Goal: Information Seeking & Learning: Understand process/instructions

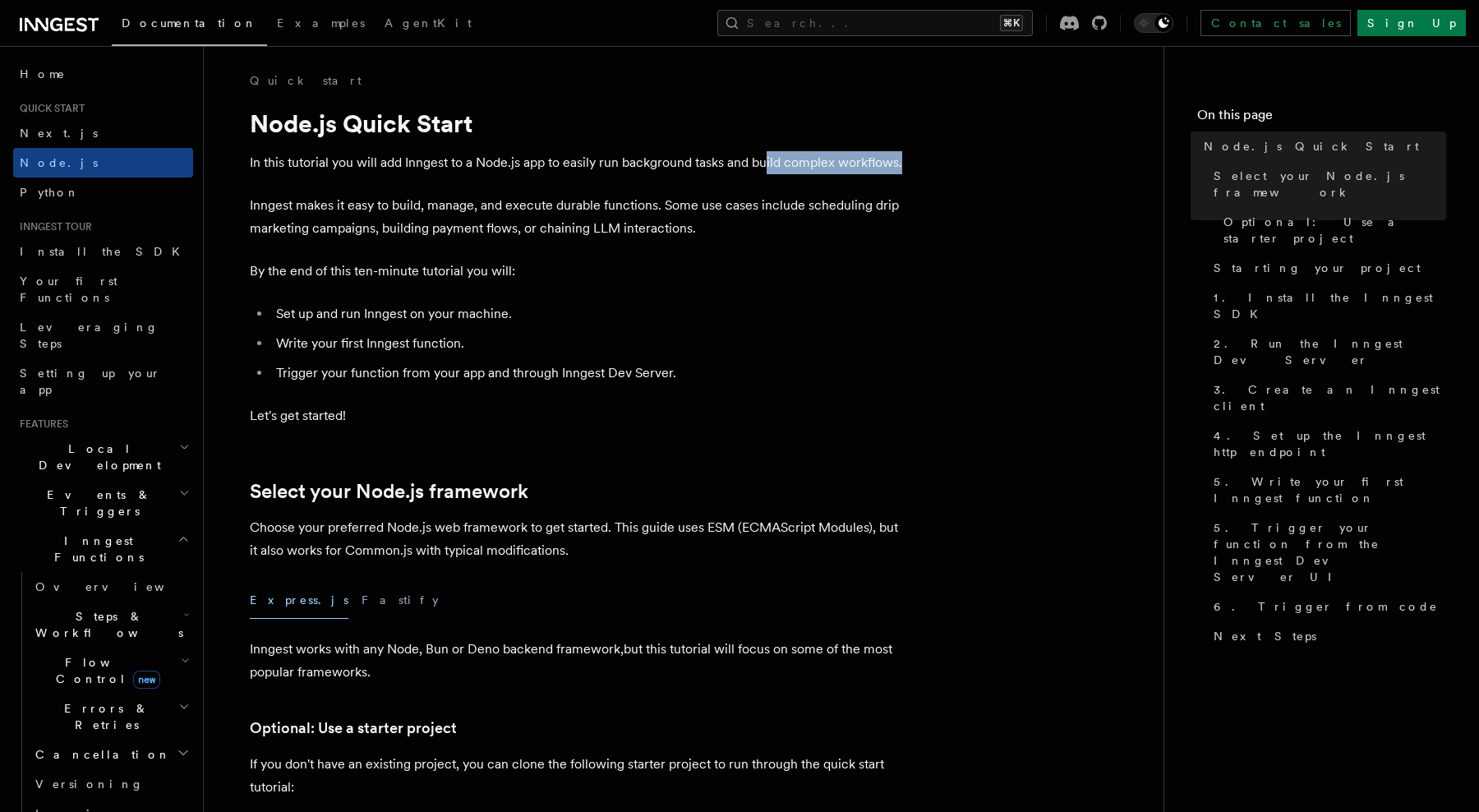
drag, startPoint x: 765, startPoint y: 165, endPoint x: 908, endPoint y: 165, distance: 143.0
click at [654, 206] on p "Inngest makes it easy to build, manage, and execute durable functions. Some use…" at bounding box center [578, 216] width 657 height 46
drag, startPoint x: 660, startPoint y: 206, endPoint x: 554, endPoint y: 210, distance: 106.1
click at [554, 210] on p "Inngest makes it easy to build, manage, and execute durable functions. Some use…" at bounding box center [578, 216] width 657 height 46
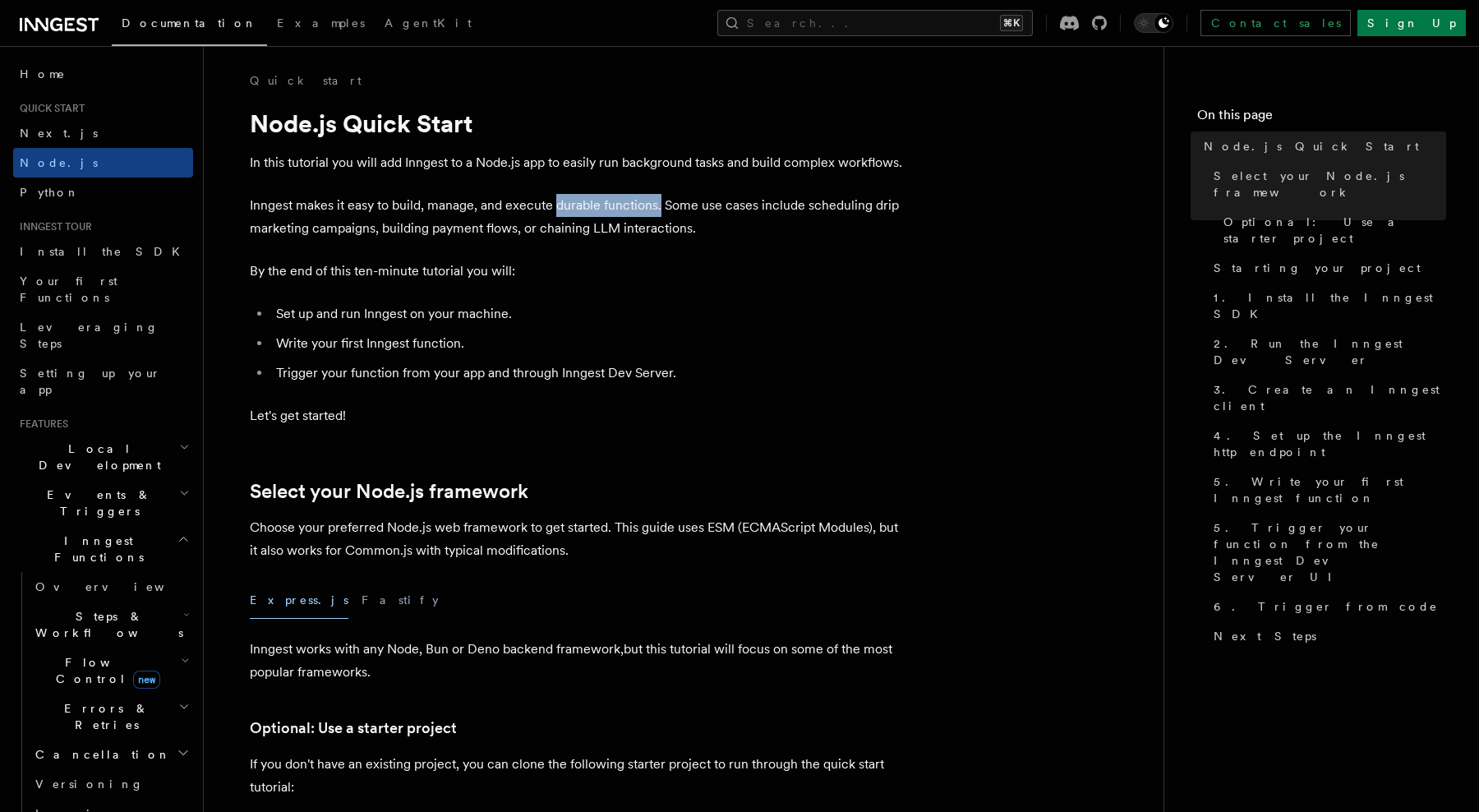
copy p "durable functions."
drag, startPoint x: 400, startPoint y: 227, endPoint x: 511, endPoint y: 226, distance: 111.0
click at [510, 226] on p "Inngest makes it easy to build, manage, and execute durable functions. Some use…" at bounding box center [578, 216] width 657 height 46
drag, startPoint x: 254, startPoint y: 268, endPoint x: 405, endPoint y: 268, distance: 151.0
click at [312, 268] on p "By the end of this ten-minute tutorial you will:" at bounding box center [578, 271] width 657 height 23
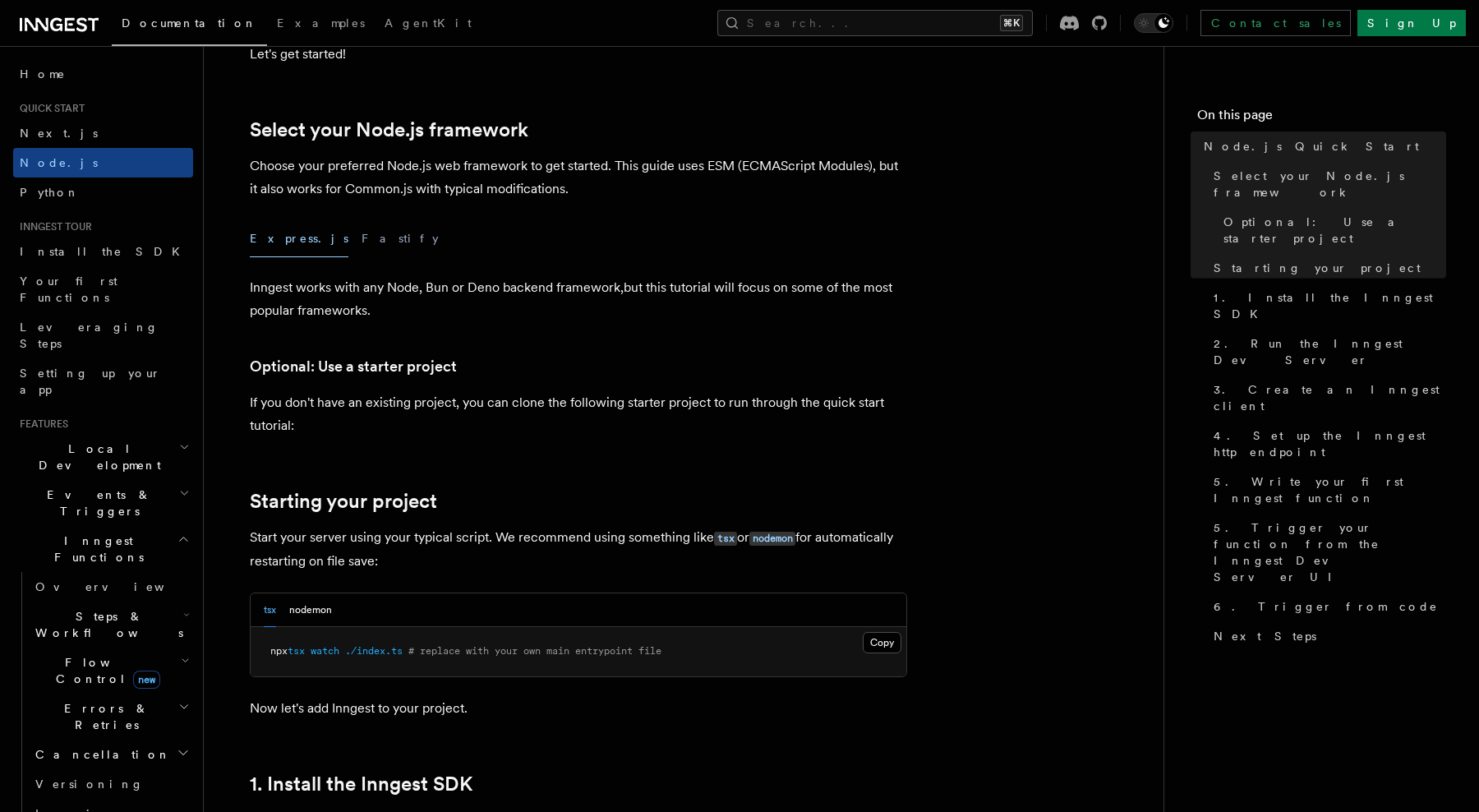
scroll to position [363, 0]
click at [308, 608] on button "nodemon" at bounding box center [311, 609] width 43 height 33
click at [270, 607] on button "tsx" at bounding box center [270, 609] width 12 height 33
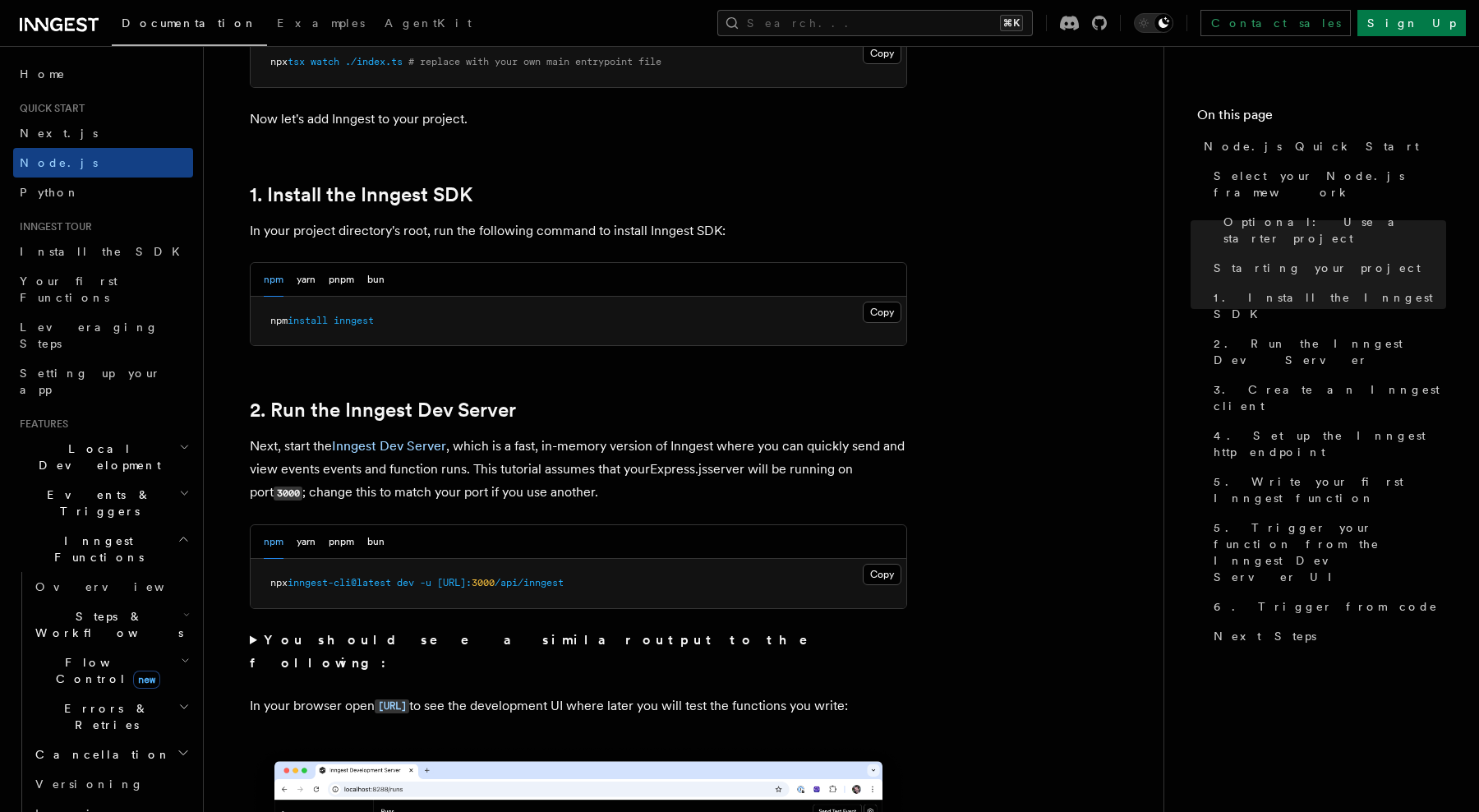
scroll to position [955, 0]
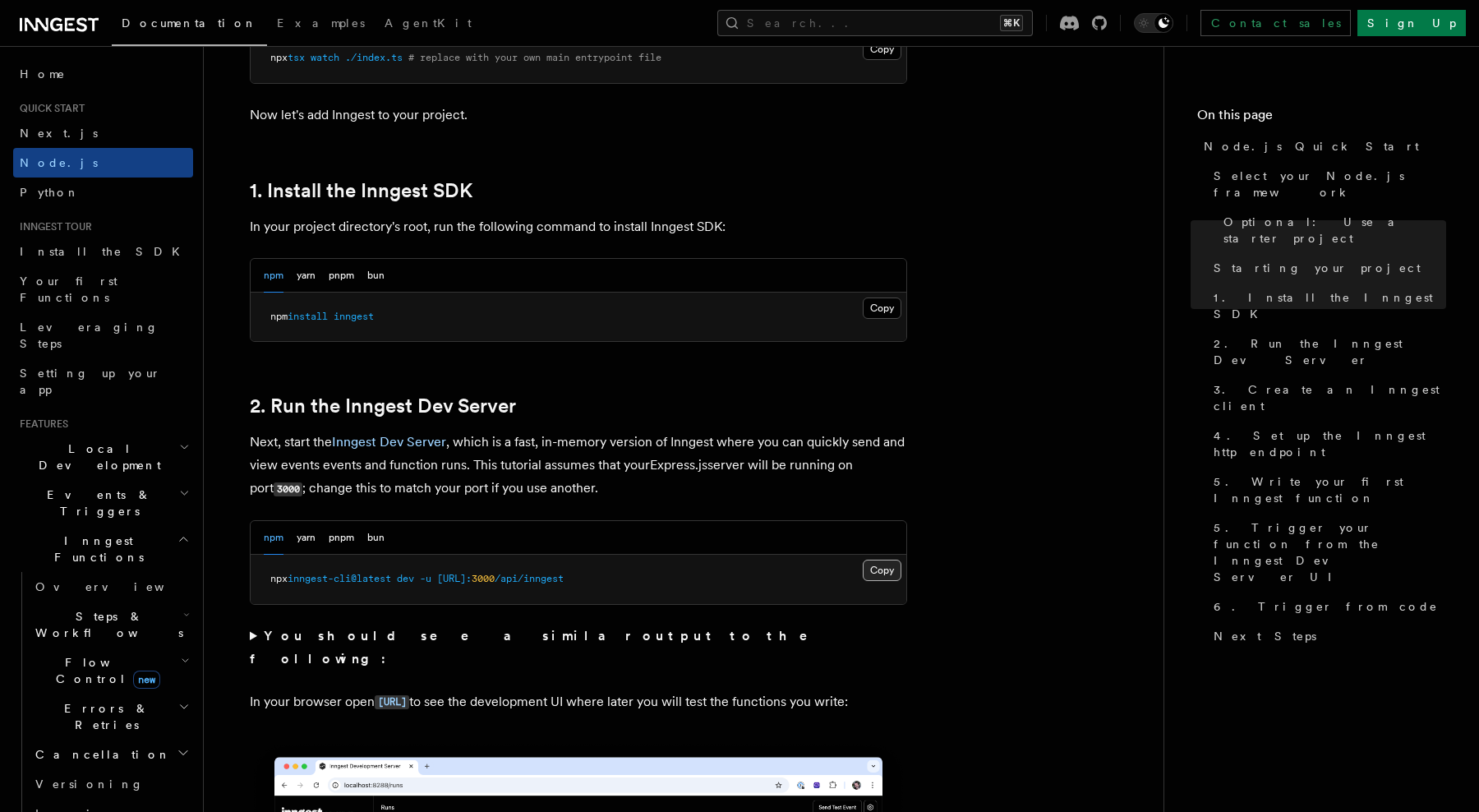
click at [890, 574] on button "Copy Copied" at bounding box center [882, 570] width 39 height 21
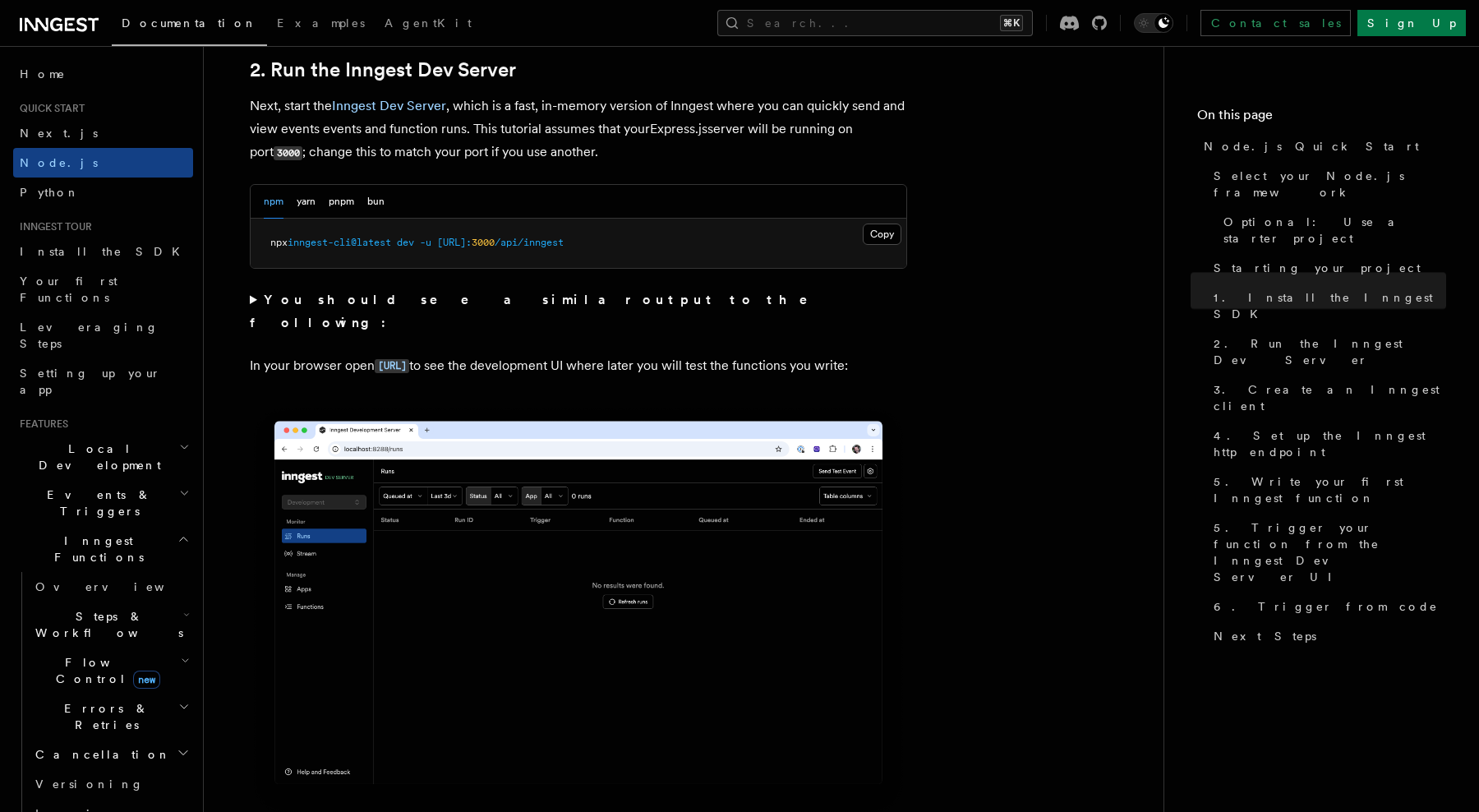
scroll to position [1285, 0]
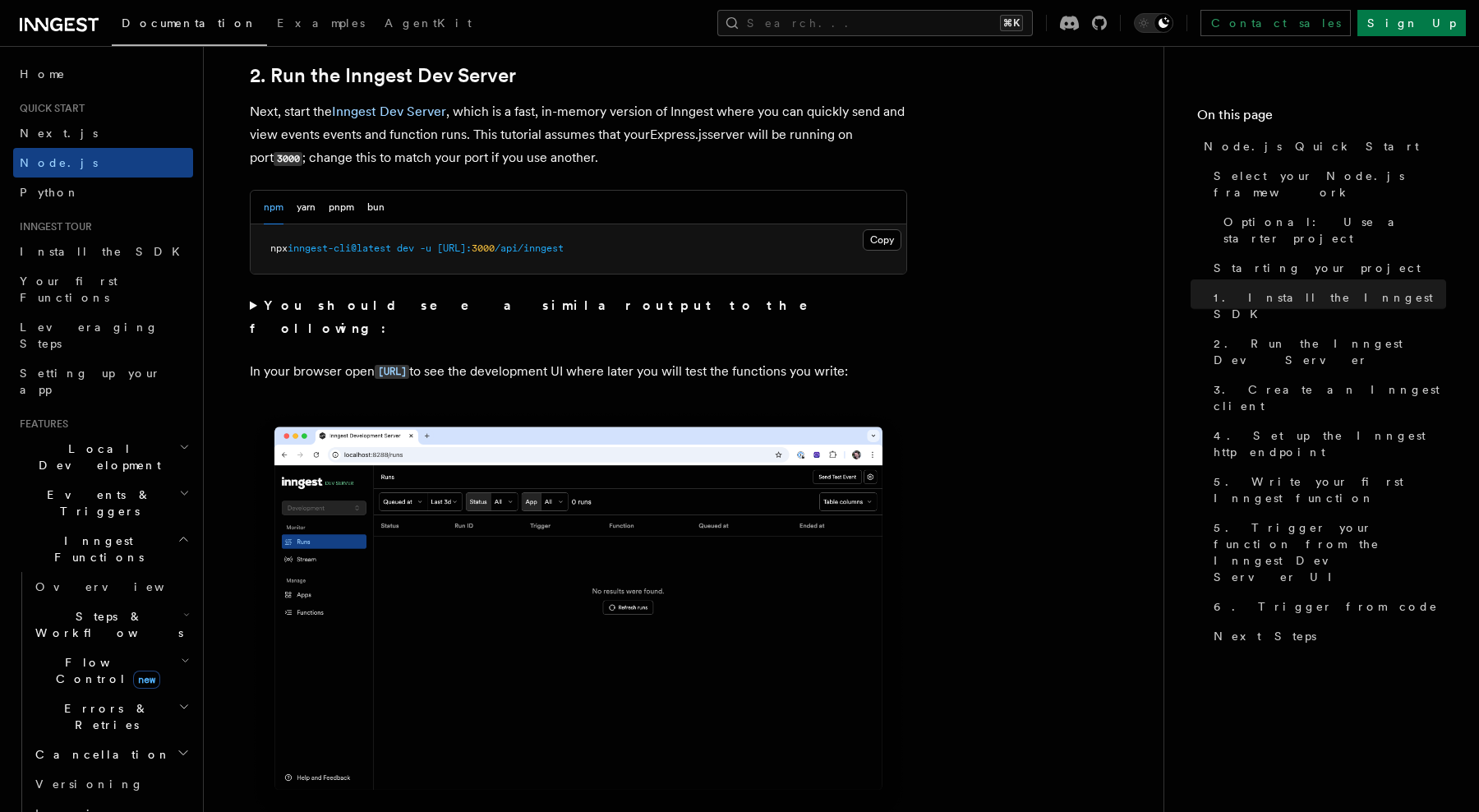
click at [337, 308] on strong "You should see a similar output to the following:" at bounding box center [540, 317] width 581 height 39
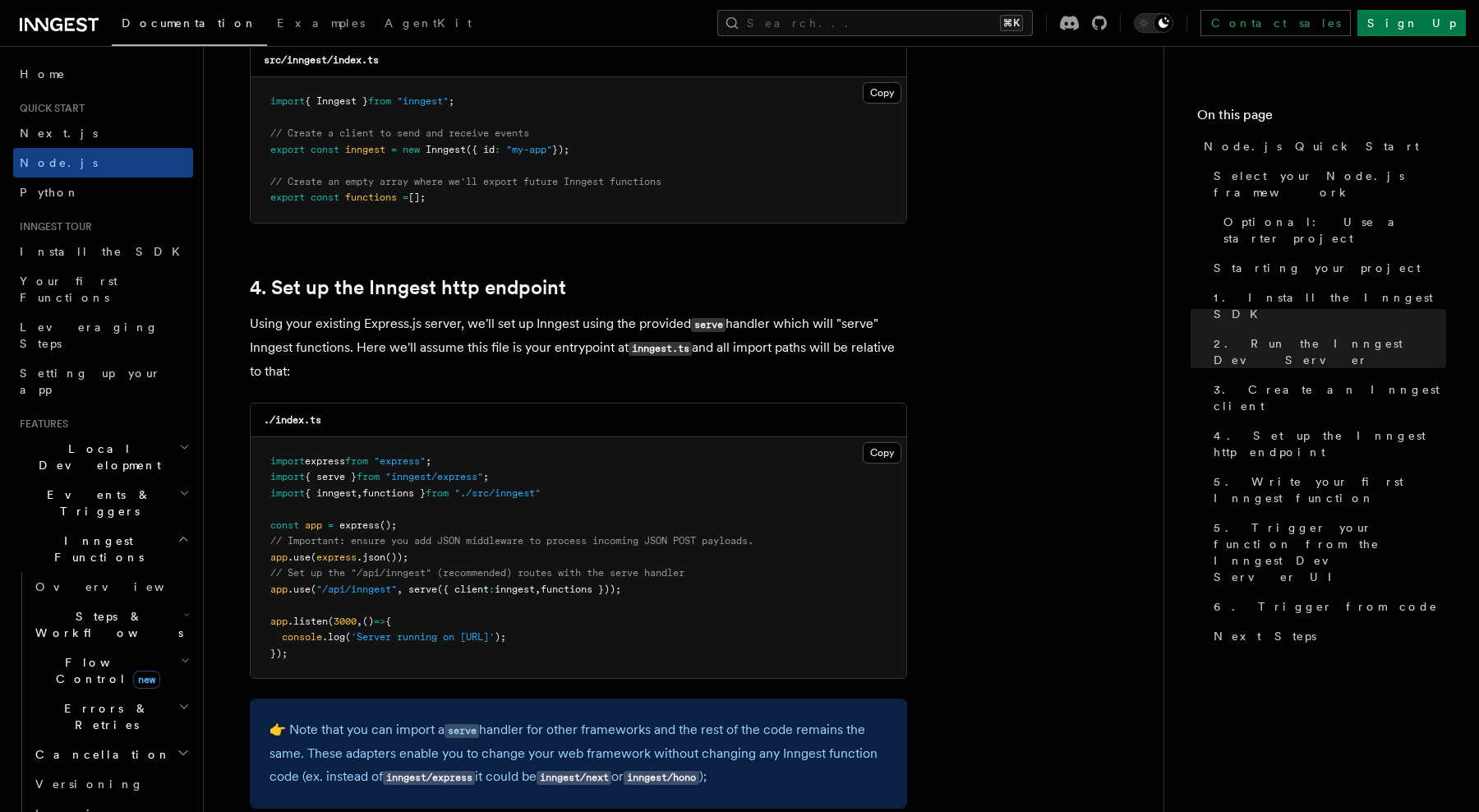
scroll to position [2668, 0]
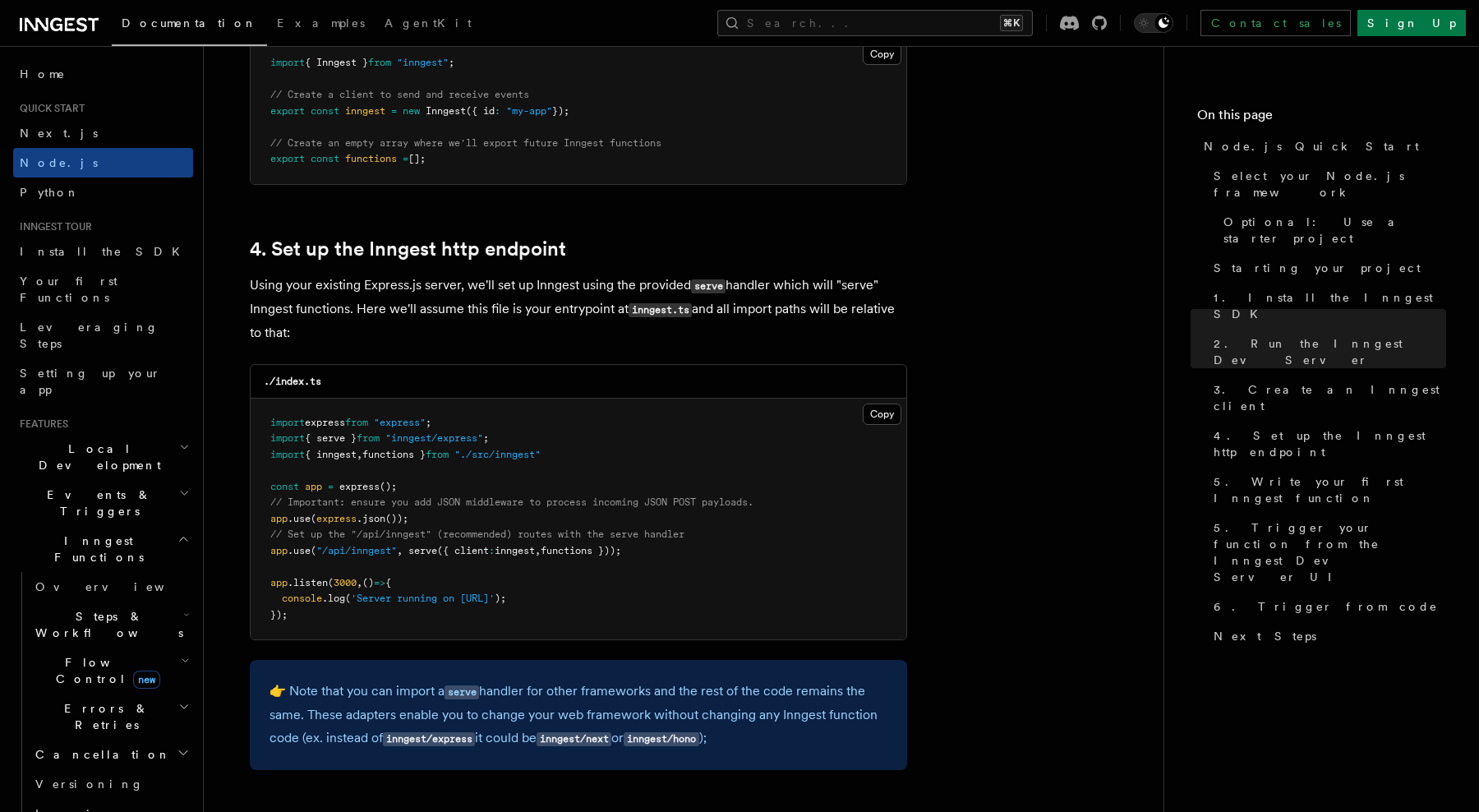
click at [821, 339] on p "Using your existing Express.js server, we'll set up Inngest using the provided …" at bounding box center [578, 309] width 657 height 70
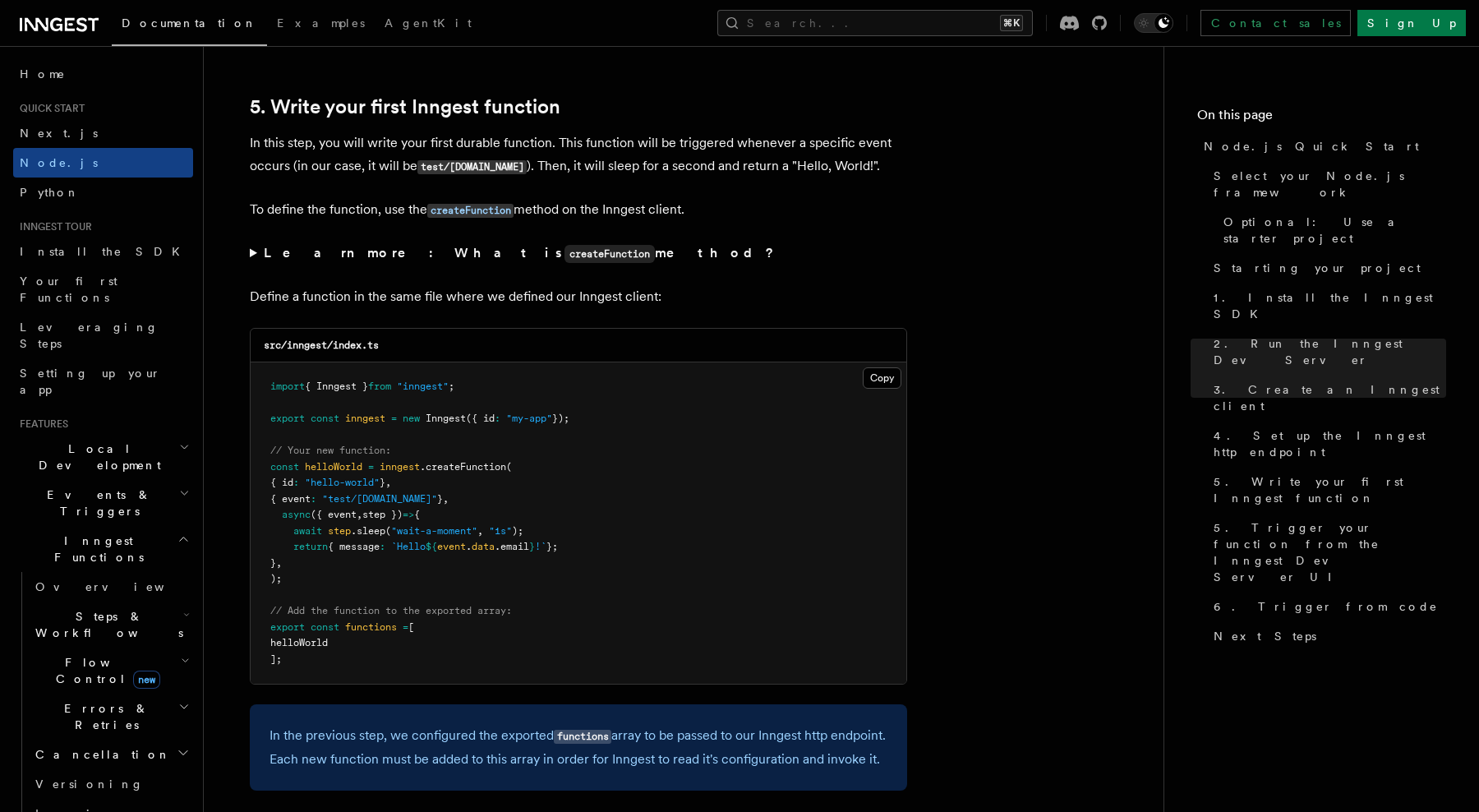
scroll to position [3396, 0]
click at [252, 255] on summary "Learn more: What is createFunction method?" at bounding box center [578, 252] width 657 height 24
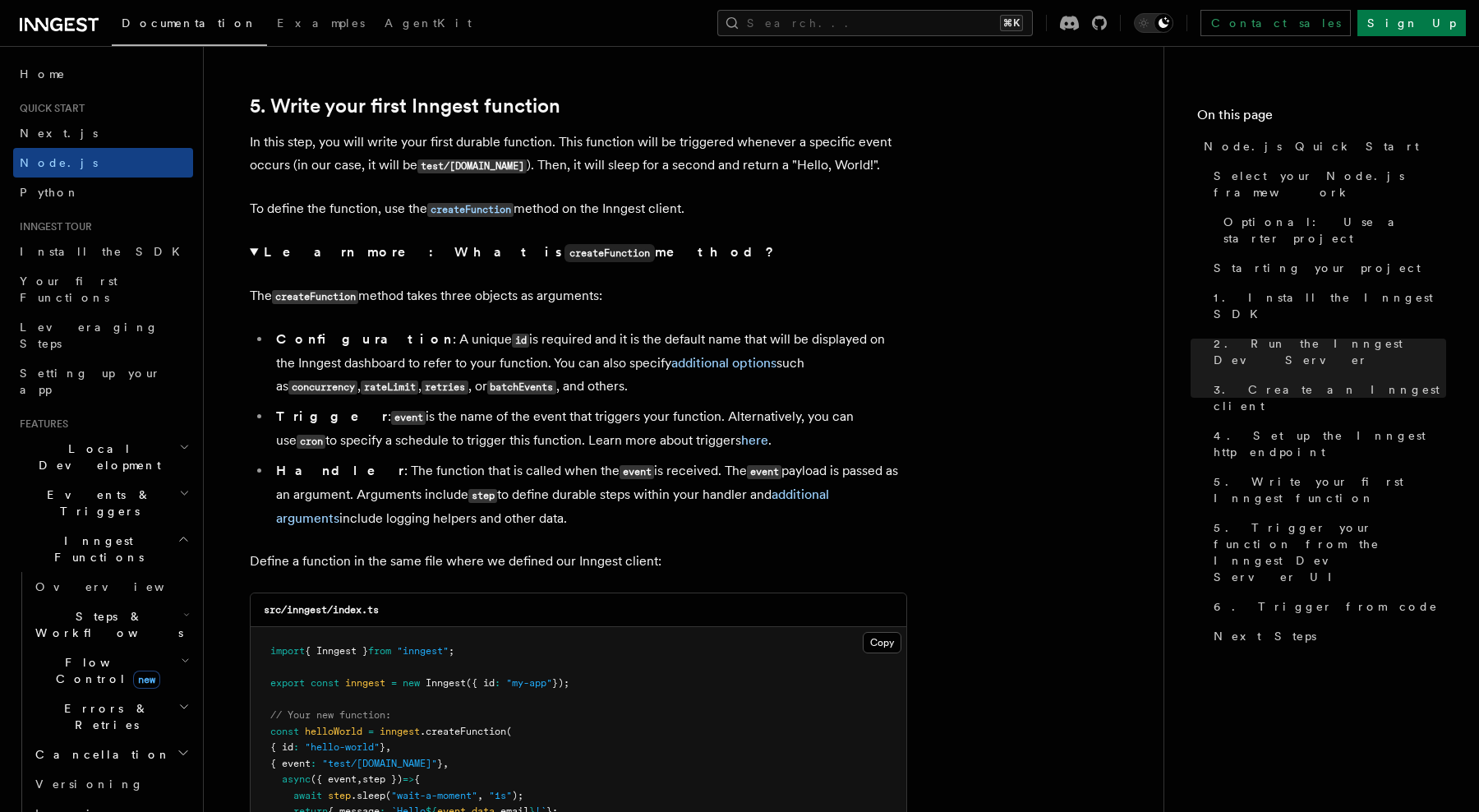
click at [252, 255] on summary "Learn more: What is createFunction method?" at bounding box center [578, 252] width 657 height 24
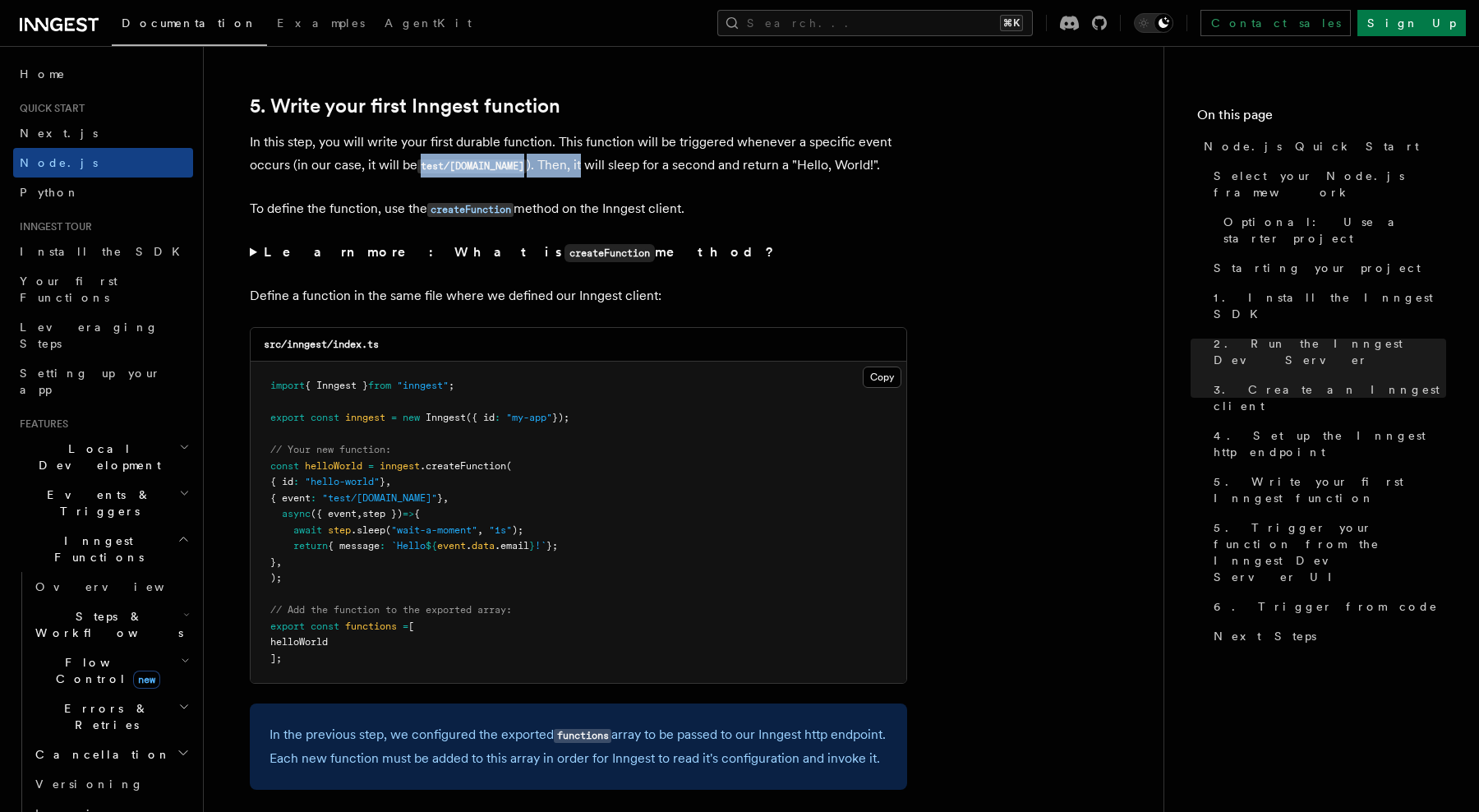
drag, startPoint x: 421, startPoint y: 165, endPoint x: 571, endPoint y: 165, distance: 150.0
click at [571, 165] on p "In this step, you will write your first durable function. This function will be…" at bounding box center [578, 154] width 657 height 47
click at [498, 216] on code "createFunction" at bounding box center [471, 210] width 86 height 14
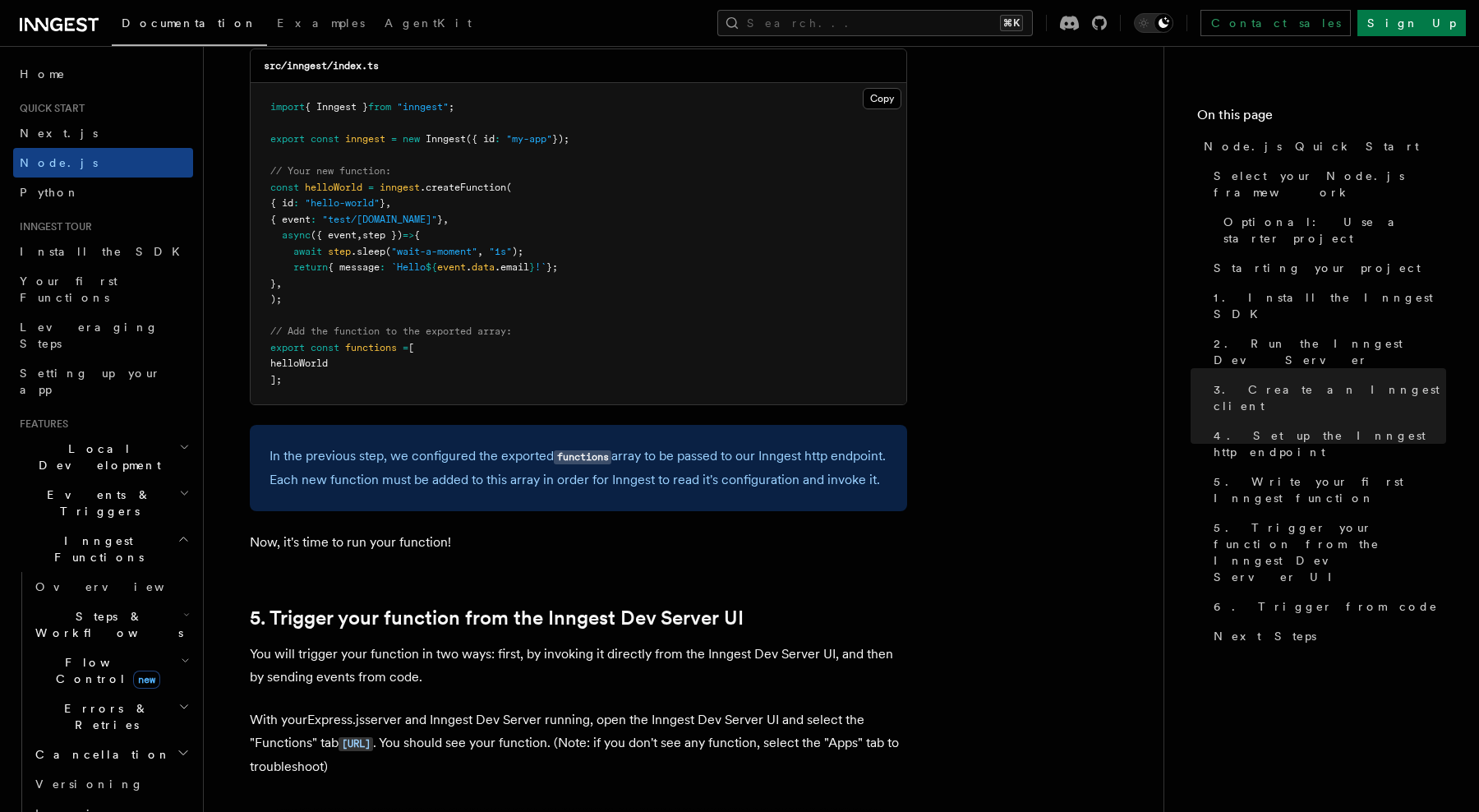
scroll to position [3332, 0]
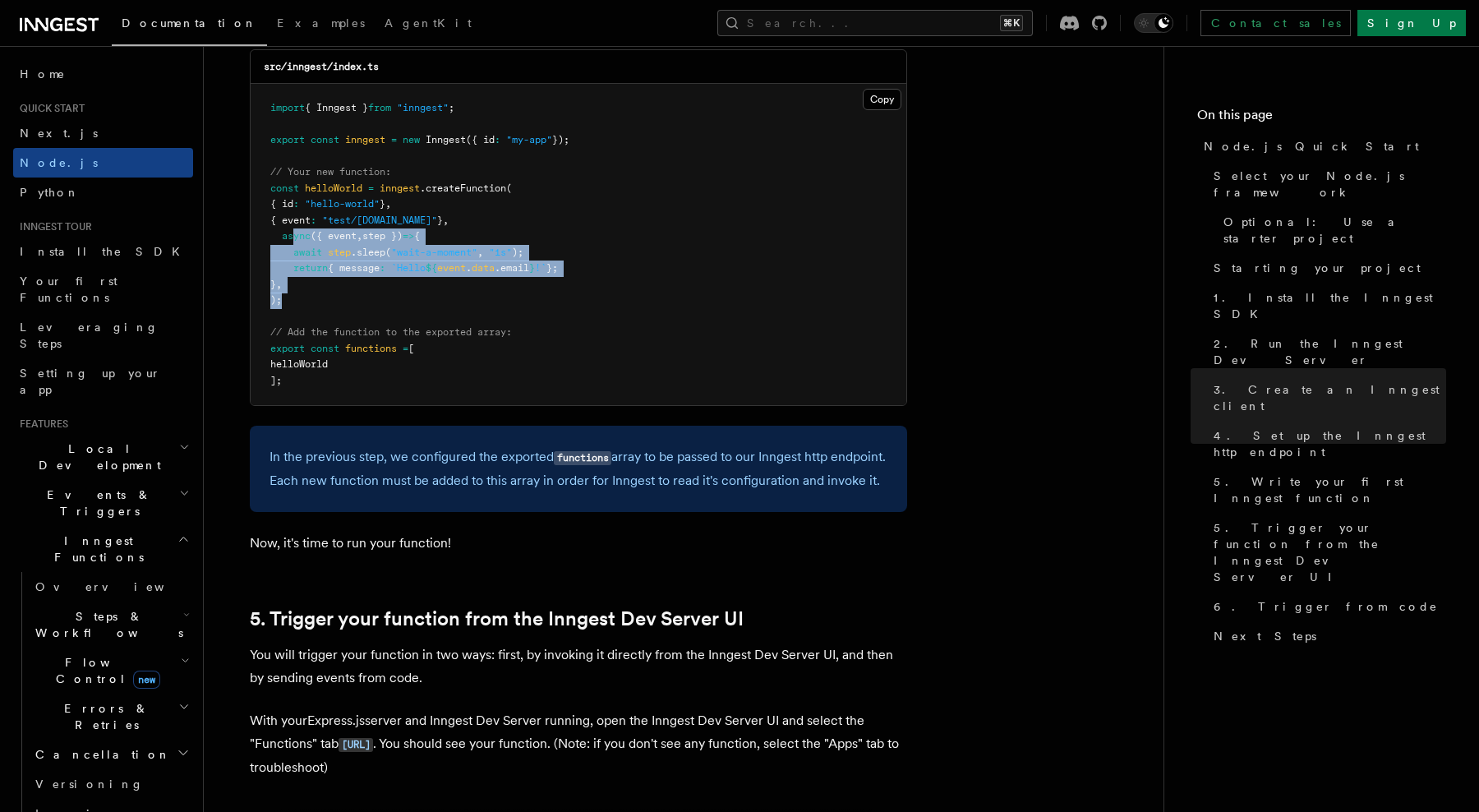
click at [297, 243] on pre "import { Inngest } from "inngest" ; export const inngest = new Inngest ({ id : …" at bounding box center [578, 244] width 655 height 321
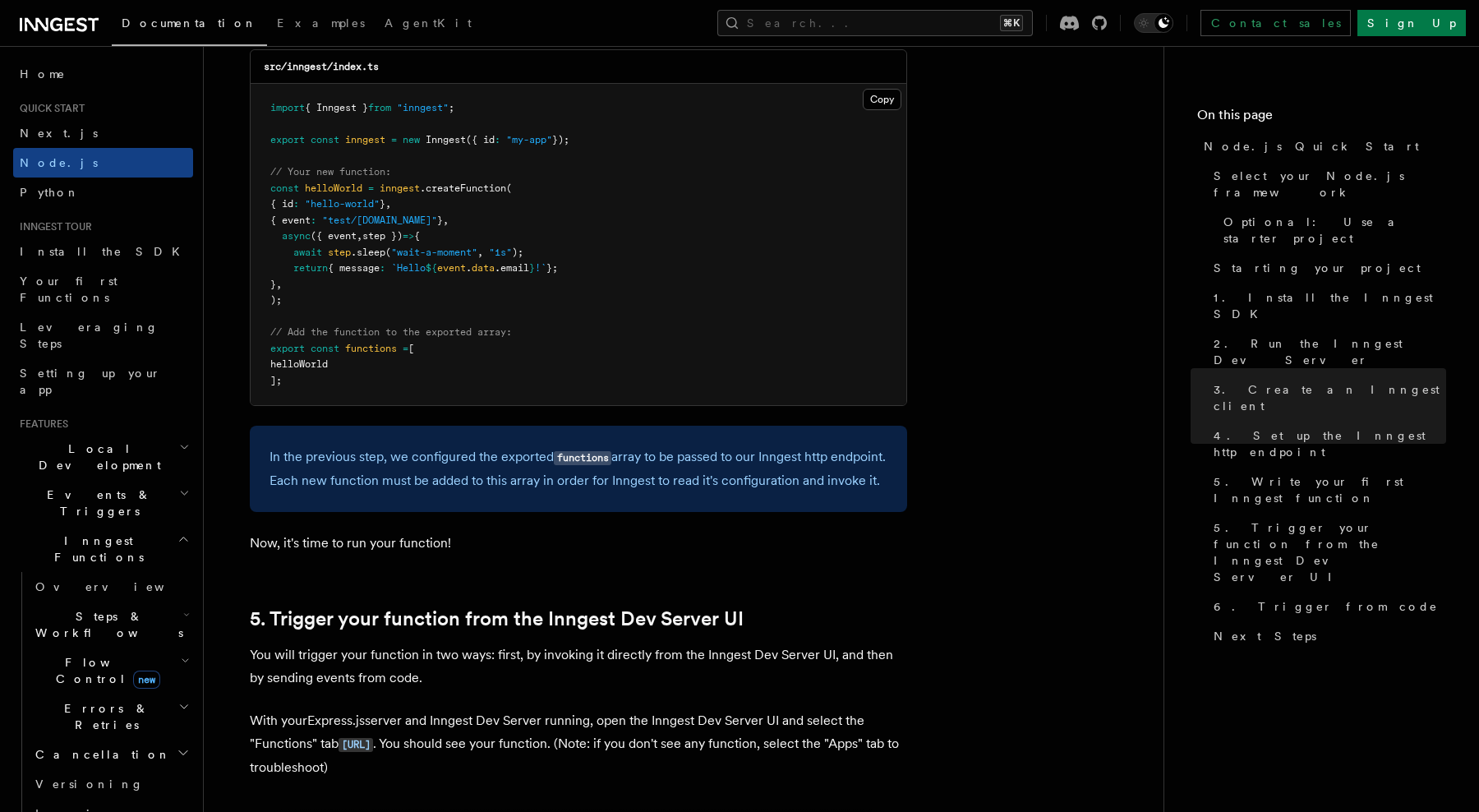
click at [489, 346] on pre "import { Inngest } from "inngest" ; export const inngest = new Inngest ({ id : …" at bounding box center [578, 244] width 655 height 321
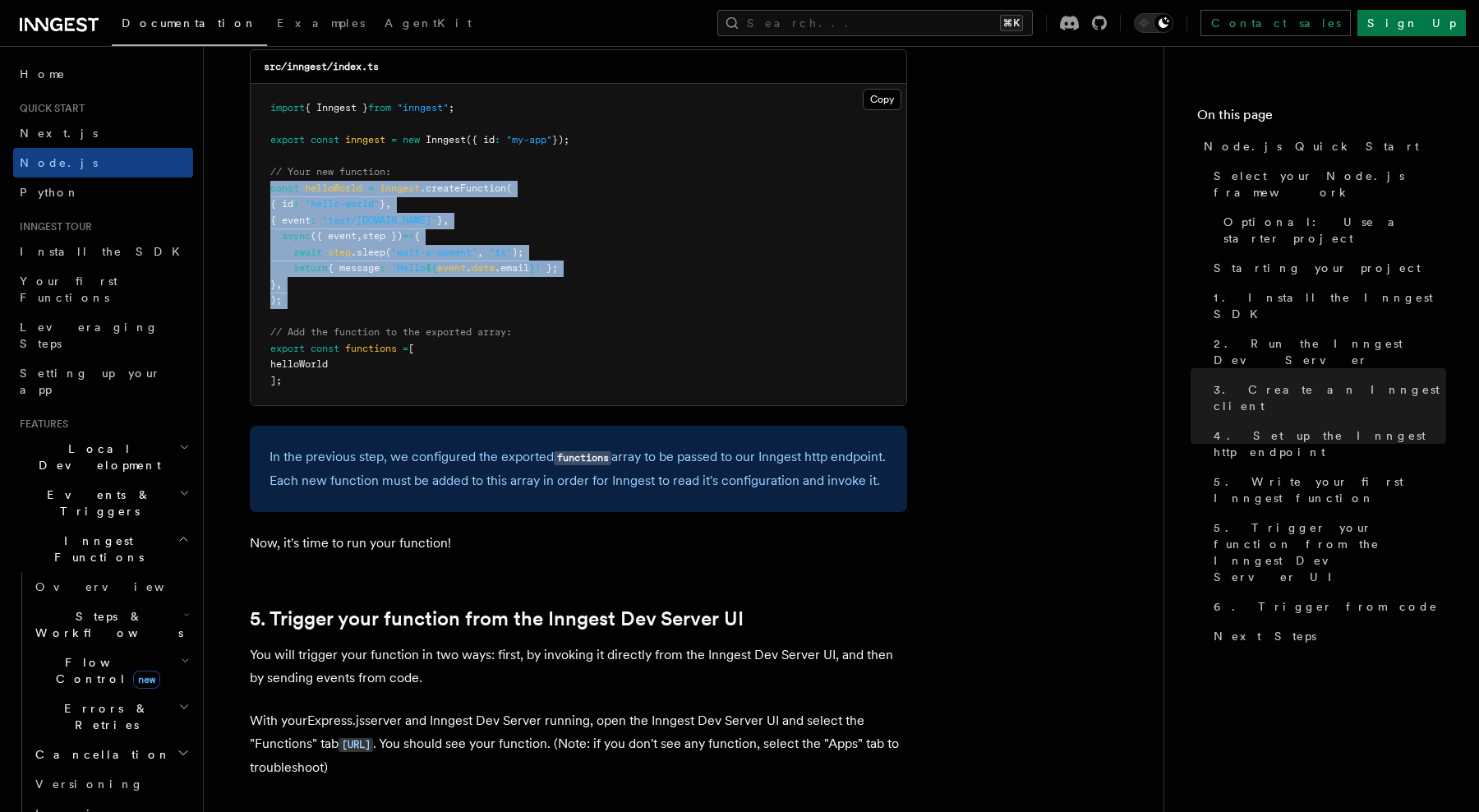
drag, startPoint x: 270, startPoint y: 194, endPoint x: 293, endPoint y: 329, distance: 136.9
click at [293, 329] on pre "import { Inngest } from "inngest" ; export const inngest = new Inngest ({ id : …" at bounding box center [578, 244] width 655 height 321
copy code "const helloWorld = inngest .createFunction ( { id : "hello-world" } , { event :…"
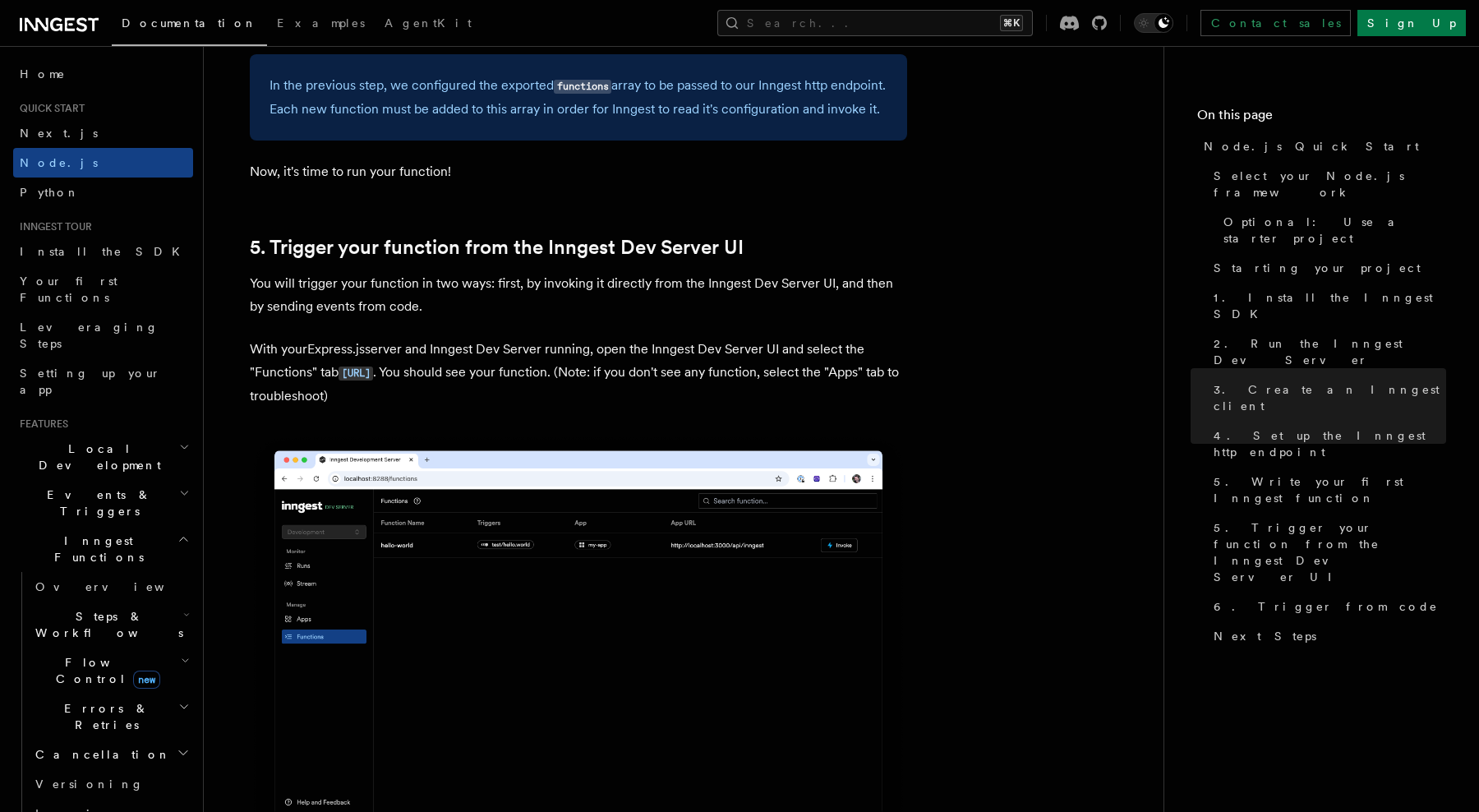
scroll to position [3709, 0]
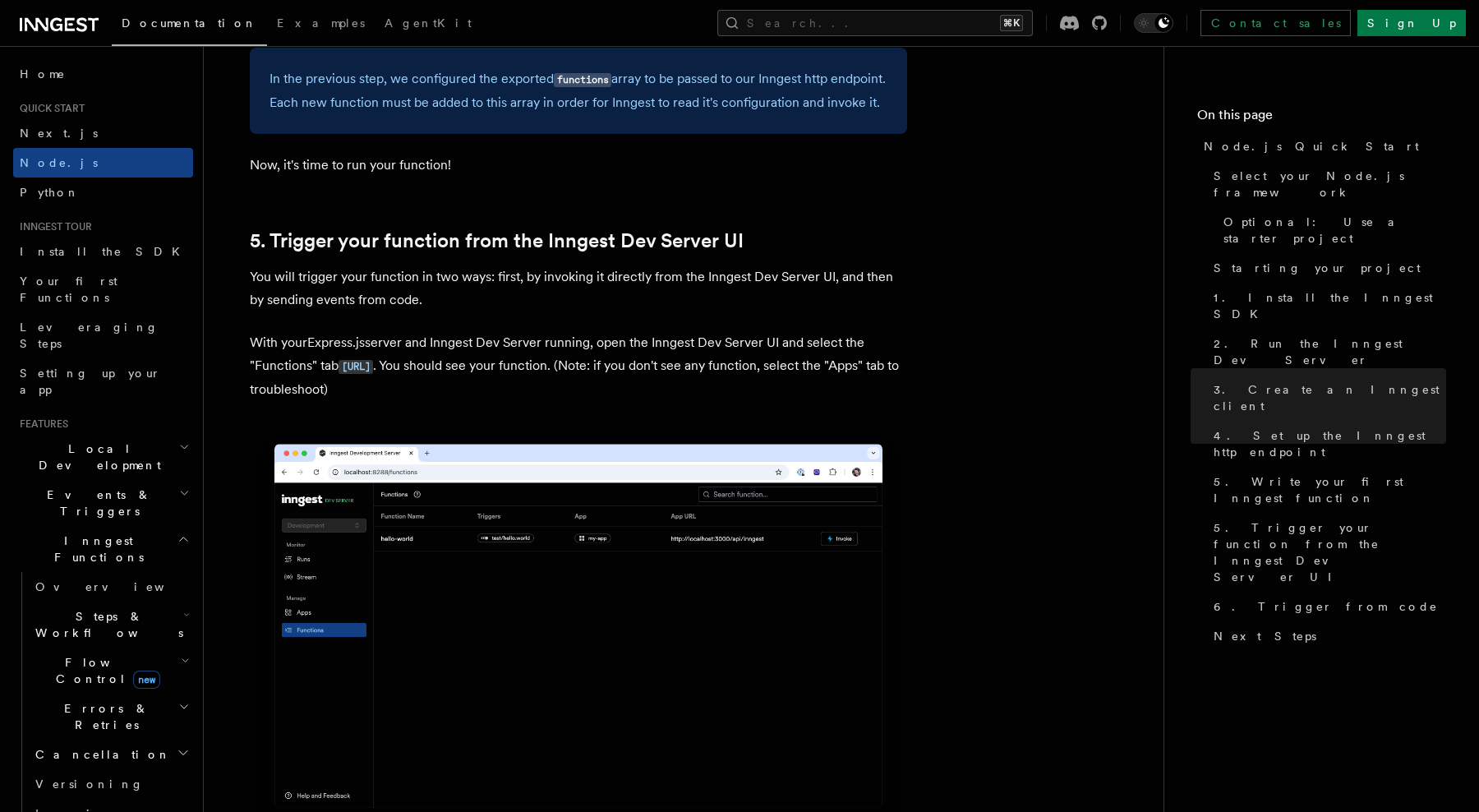
drag, startPoint x: 487, startPoint y: 392, endPoint x: 402, endPoint y: 5, distance: 396.2
